Goal: Use online tool/utility: Use online tool/utility

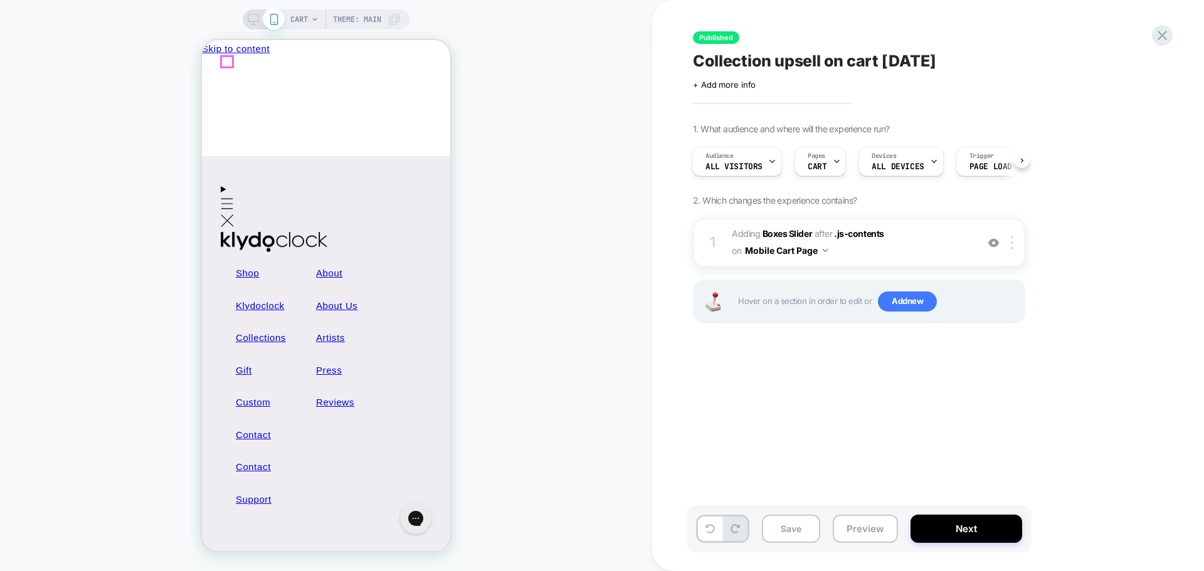
click at [230, 198] on icon "Menu" at bounding box center [227, 203] width 13 height 11
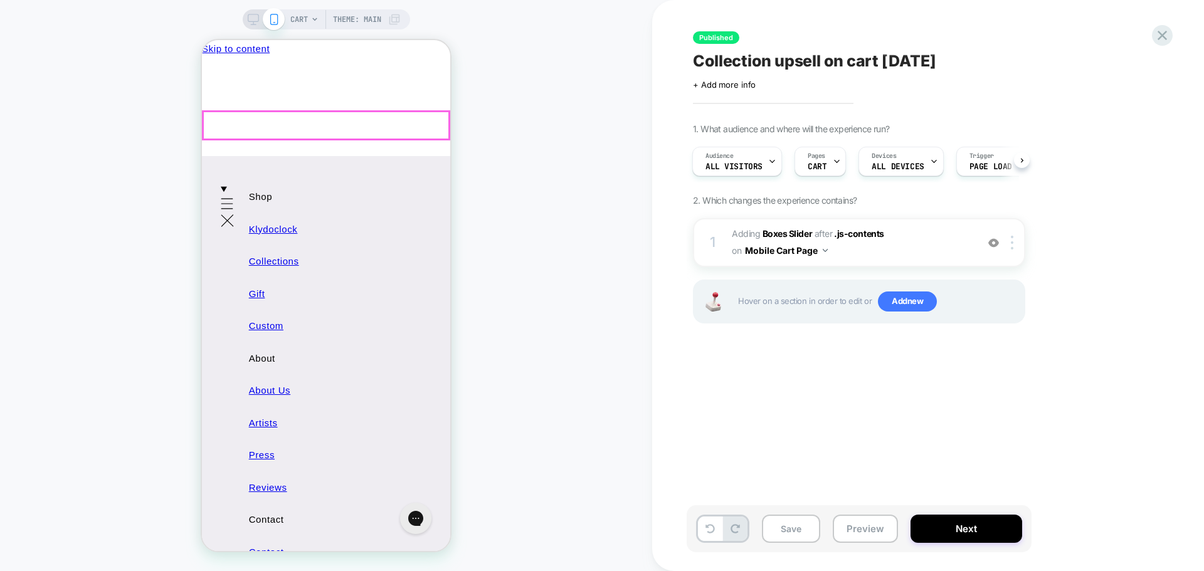
click at [265, 213] on link "Klydoclock" at bounding box center [299, 229] width 131 height 33
click at [268, 213] on link "Klydoclock" at bounding box center [299, 229] width 131 height 33
click at [266, 213] on link "Klydoclock" at bounding box center [299, 229] width 131 height 33
click at [306, 213] on link "Klydoclock" at bounding box center [299, 229] width 131 height 33
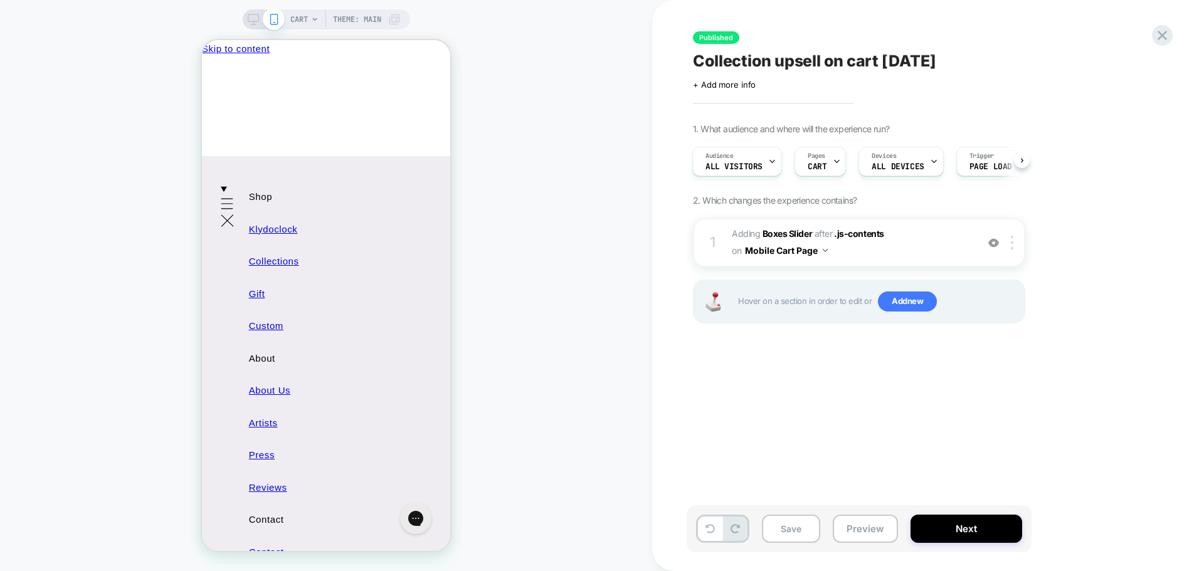
click at [580, 171] on div "CART Theme: MAIN" at bounding box center [326, 286] width 652 height 546
click at [311, 16] on icon at bounding box center [315, 20] width 8 height 8
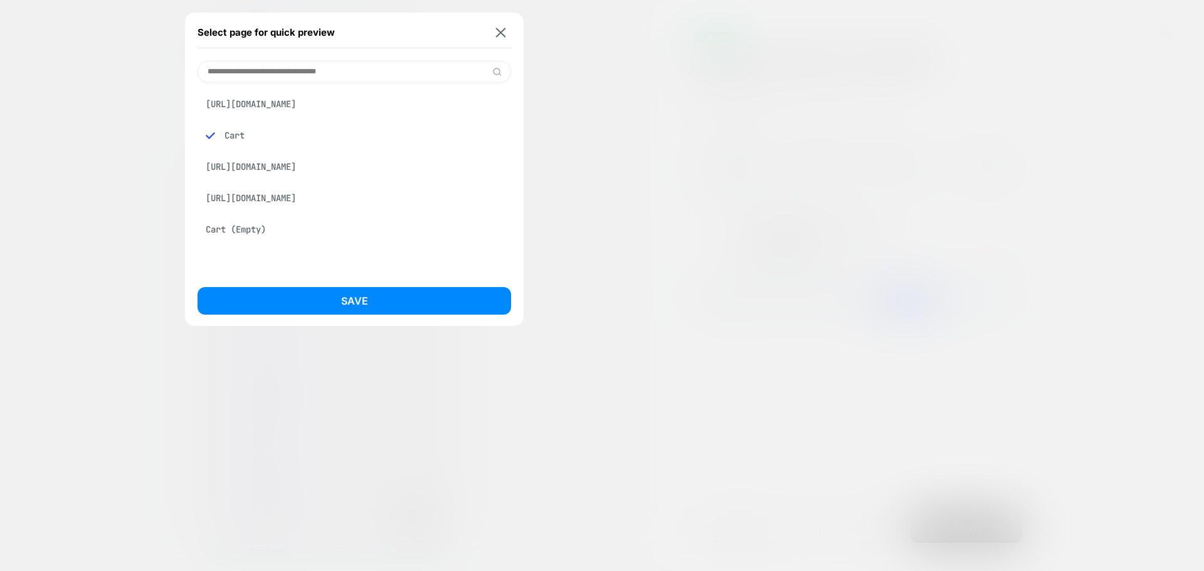
click at [322, 107] on div "[URL][DOMAIN_NAME]" at bounding box center [353, 104] width 313 height 24
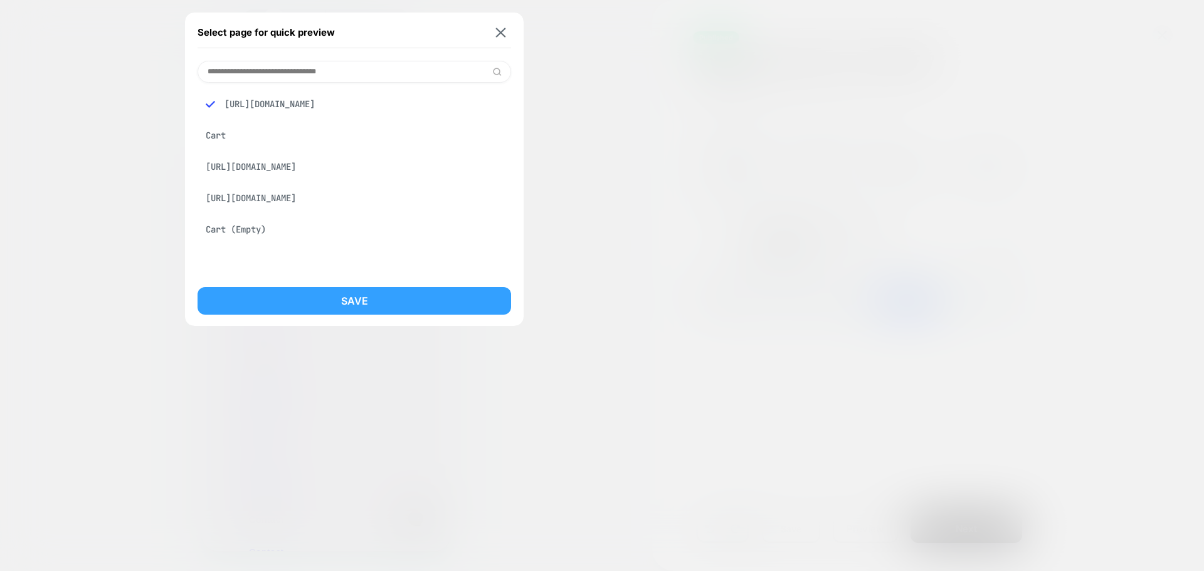
click at [340, 305] on button "Save" at bounding box center [353, 301] width 313 height 28
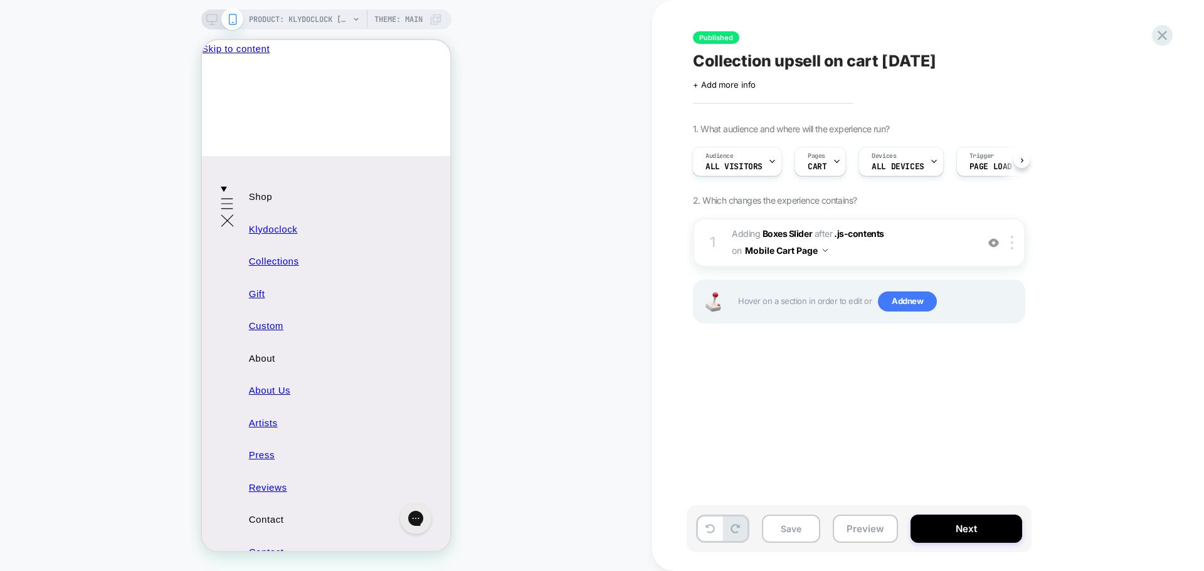
scroll to position [0, 1]
click at [305, 16] on span "PRODUCT: Klydoclock [klydo clock]" at bounding box center [299, 19] width 100 height 20
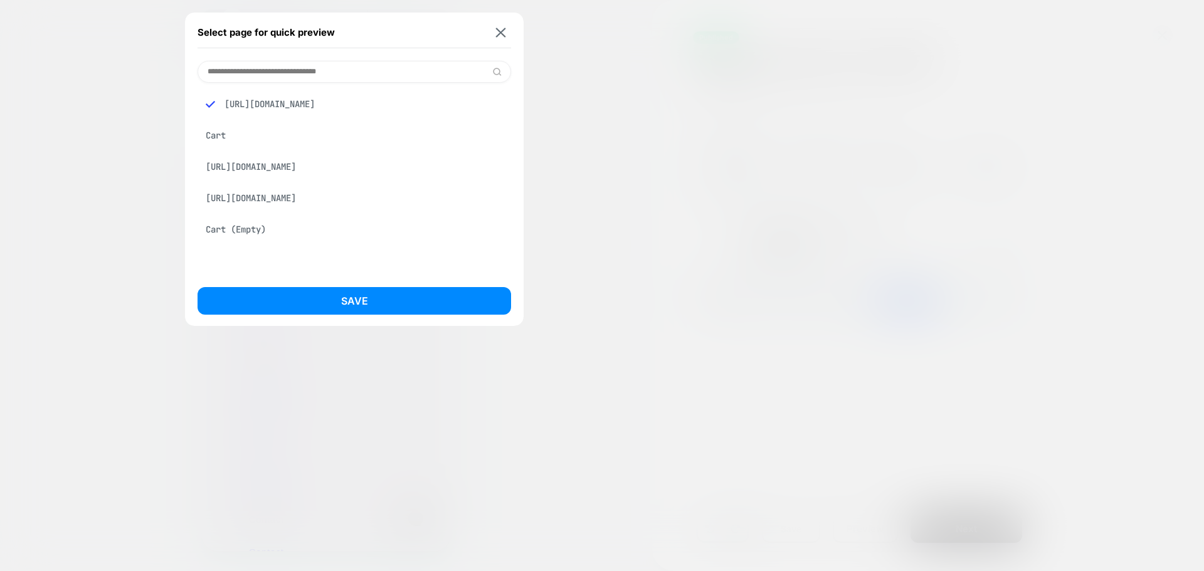
click at [223, 136] on div "Cart" at bounding box center [353, 136] width 313 height 24
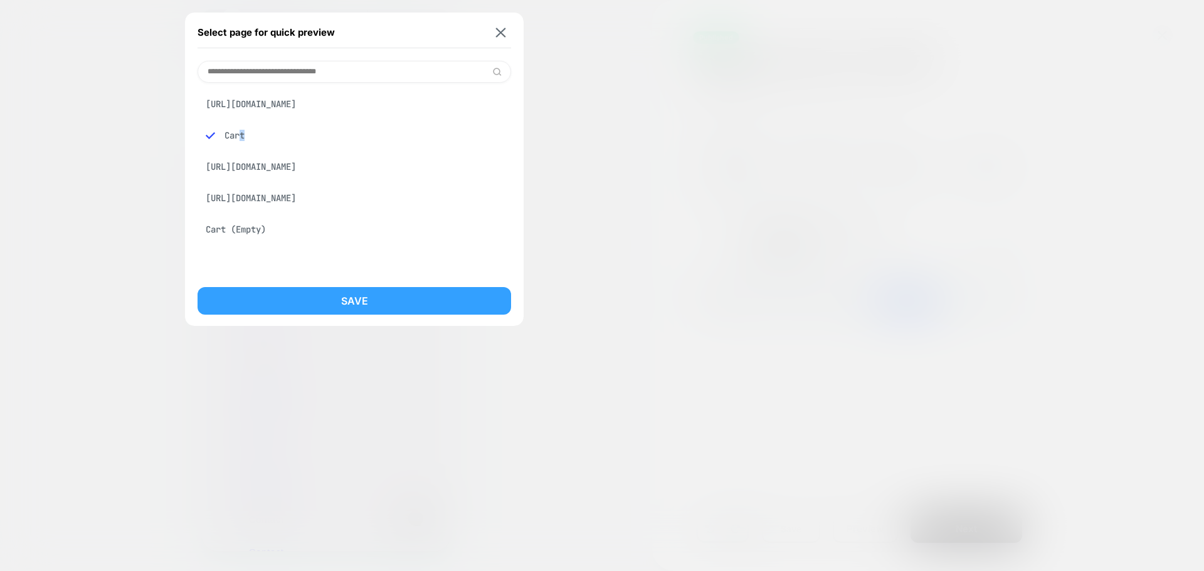
click at [350, 305] on button "Save" at bounding box center [353, 301] width 313 height 28
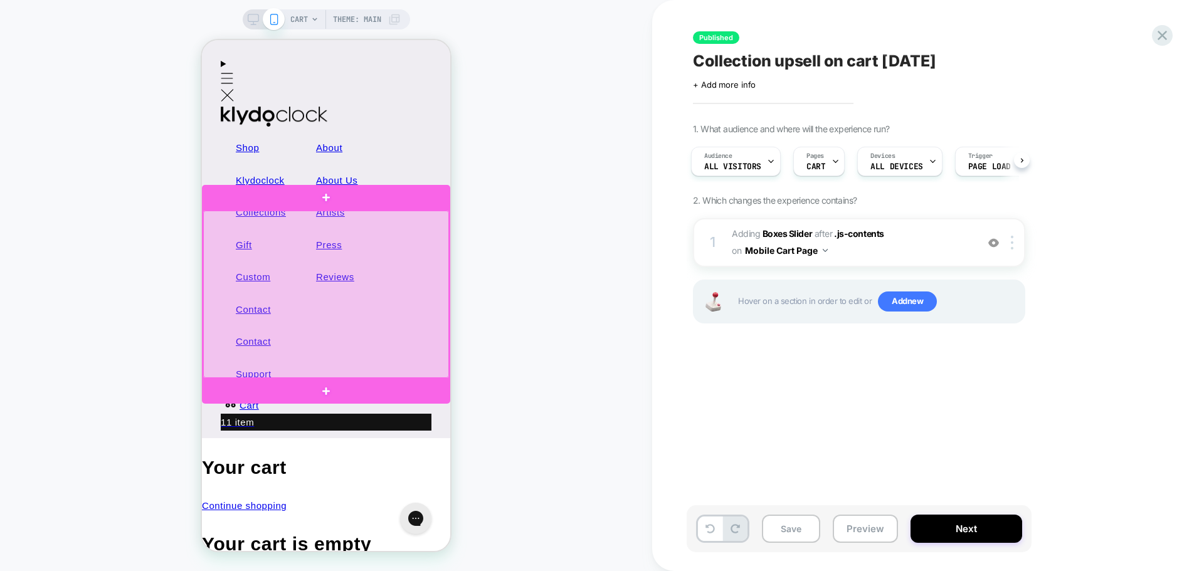
scroll to position [0, 0]
